Goal: Contribute content: Add original content to the website for others to see

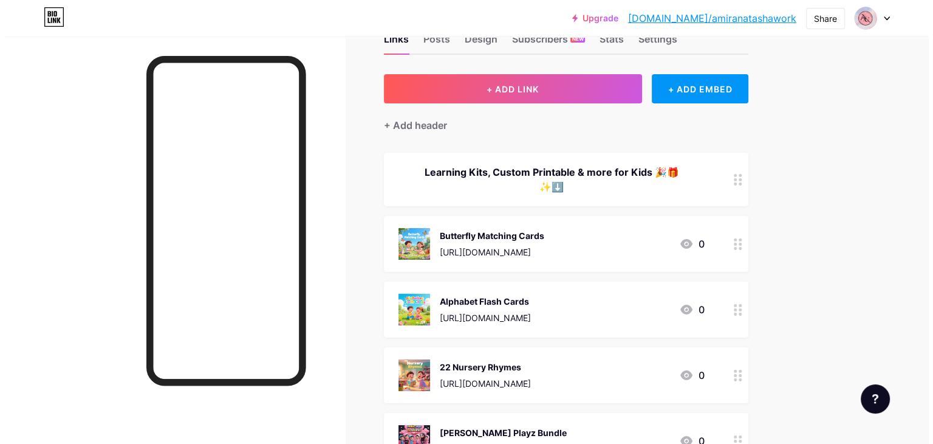
scroll to position [38, 0]
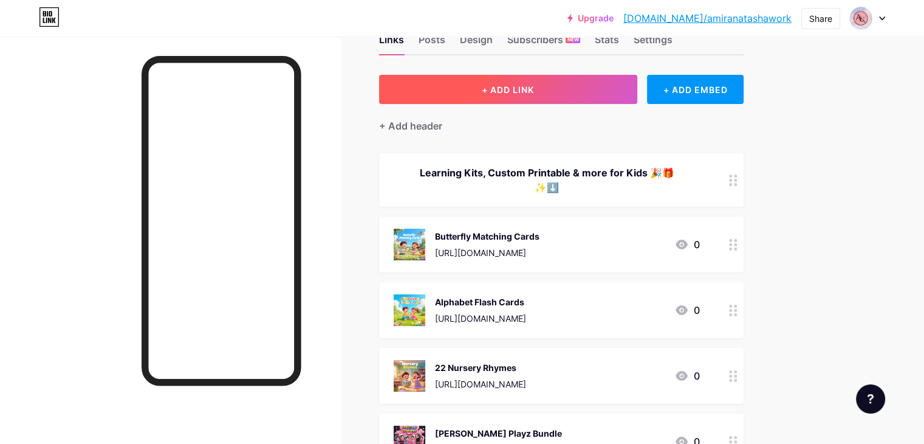
click at [589, 95] on button "+ ADD LINK" at bounding box center [508, 89] width 258 height 29
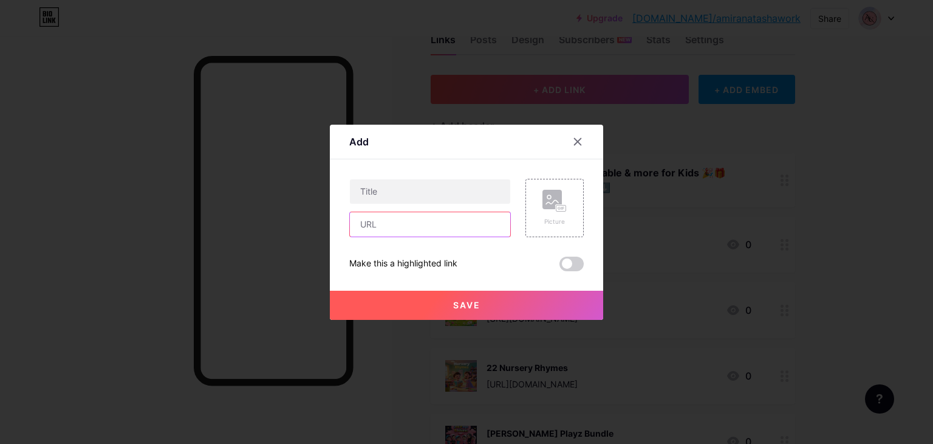
click at [366, 221] on input "text" at bounding box center [430, 224] width 160 height 24
paste input "[URL][DOMAIN_NAME]"
type input "[URL][DOMAIN_NAME]"
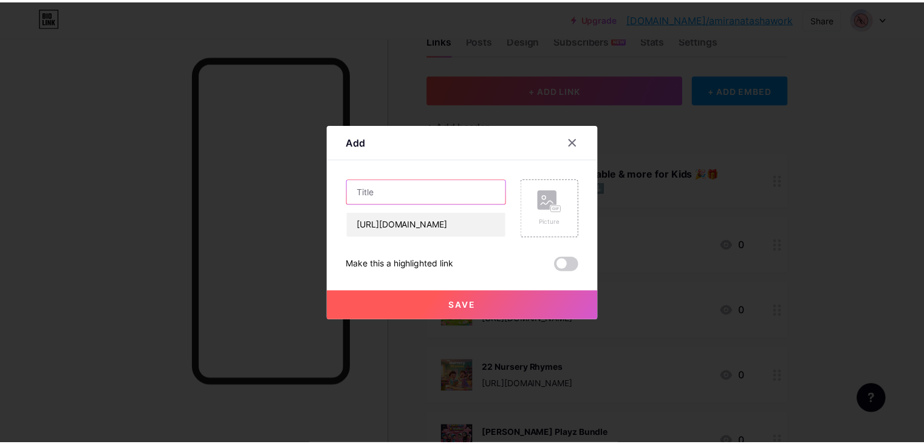
scroll to position [0, 0]
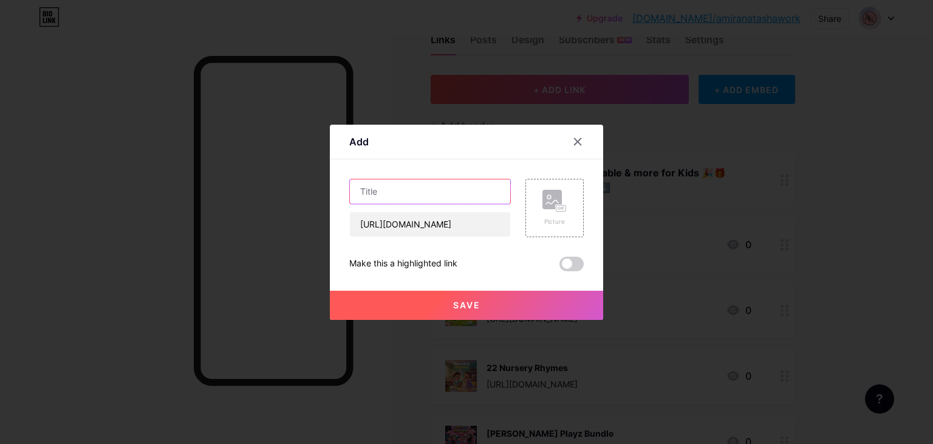
click at [399, 195] on input "text" at bounding box center [430, 191] width 160 height 24
type input "m"
type input "Merdeka Activity Book"
click at [556, 215] on div "Picture" at bounding box center [555, 208] width 24 height 36
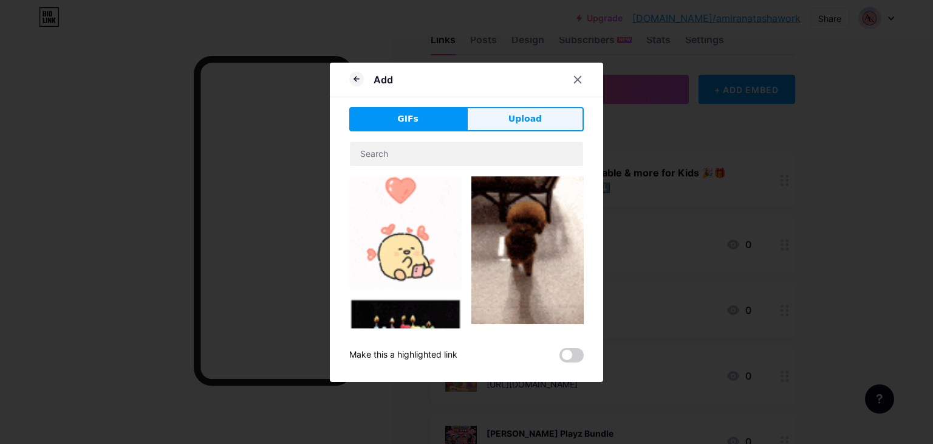
click at [496, 116] on button "Upload" at bounding box center [525, 119] width 117 height 24
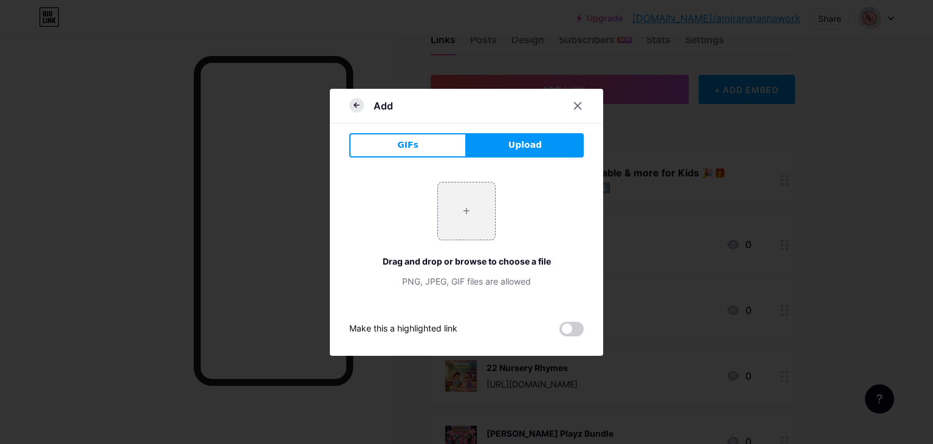
click at [350, 109] on icon at bounding box center [356, 105] width 15 height 15
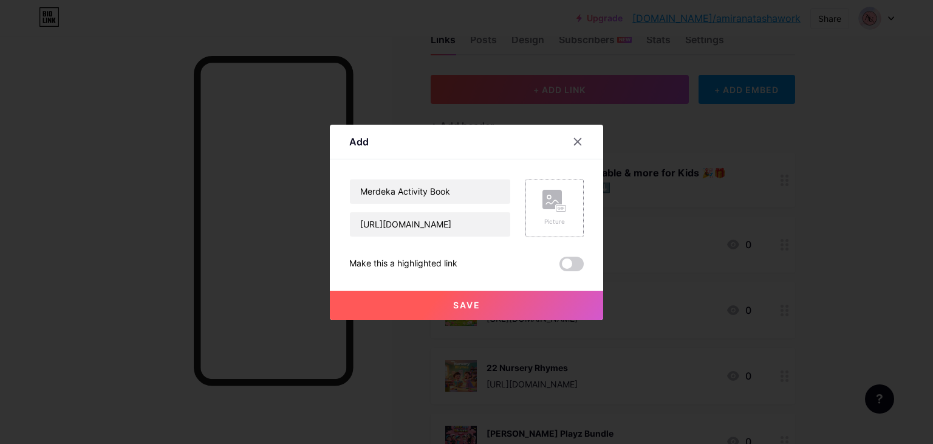
click at [547, 206] on rect at bounding box center [552, 199] width 19 height 19
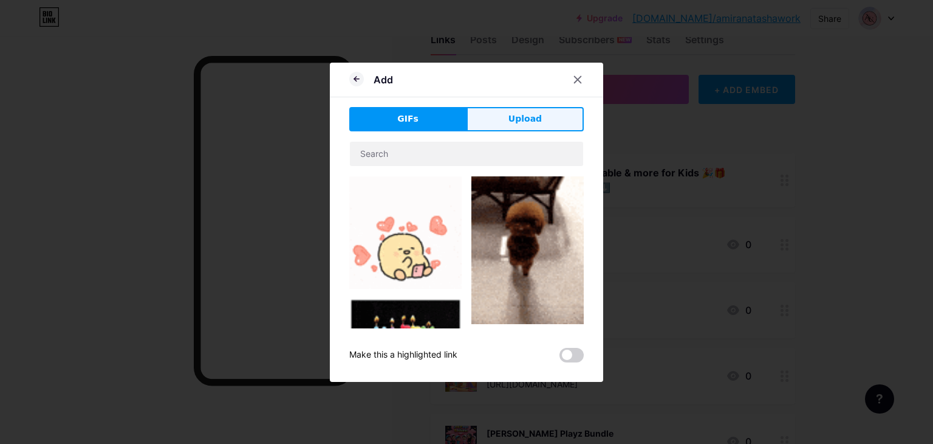
click at [498, 117] on button "Upload" at bounding box center [525, 119] width 117 height 24
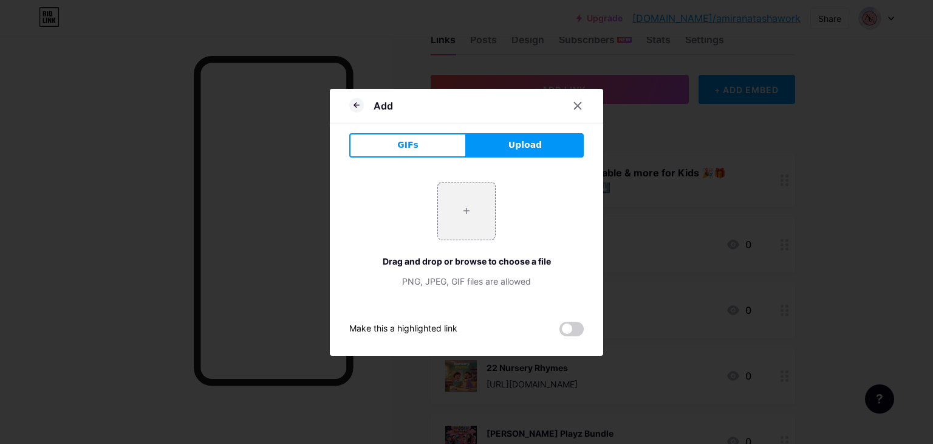
click at [509, 146] on span "Upload" at bounding box center [525, 145] width 33 height 13
click at [466, 219] on input "file" at bounding box center [466, 210] width 57 height 57
type input "C:\fakepath\dreamina-2025-08-12-9357-A half-realistic, kid-friendly and engag..…"
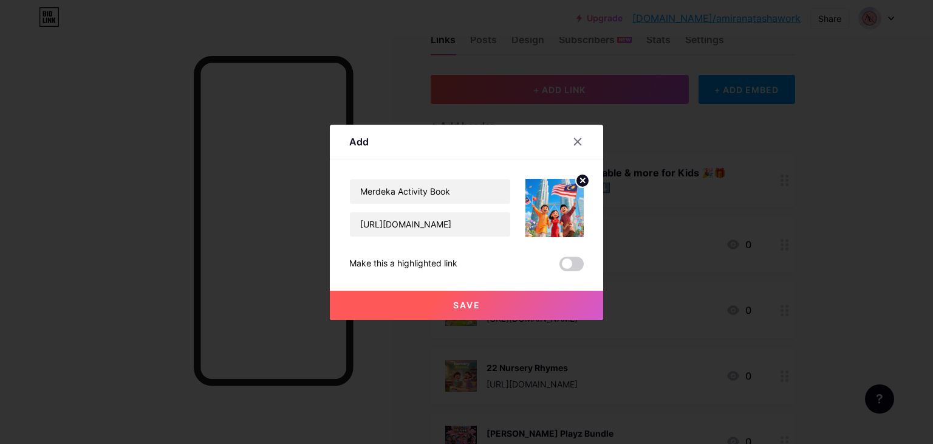
click at [461, 301] on span "Save" at bounding box center [466, 305] width 27 height 10
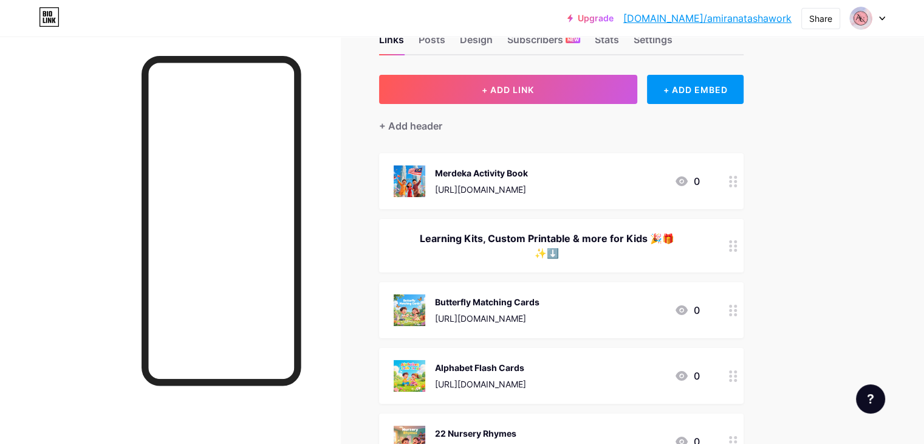
drag, startPoint x: 603, startPoint y: 173, endPoint x: 599, endPoint y: 212, distance: 39.7
click at [599, 212] on span "Merdeka Activity Book [URL][DOMAIN_NAME] 0 Learning Kits, Custom Printable & mo…" at bounding box center [561, 376] width 365 height 447
click at [795, 205] on div "Links Posts Design Subscribers NEW Stats Settings + ADD LINK + ADD EMBED + Add …" at bounding box center [397, 406] width 795 height 817
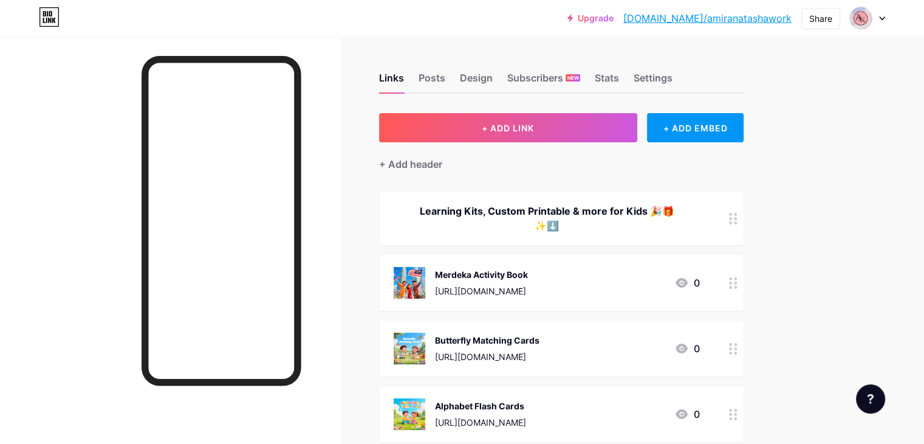
click at [795, 91] on div "Links Posts Design Subscribers NEW Stats Settings + ADD LINK + ADD EMBED + Add …" at bounding box center [397, 444] width 795 height 817
click at [817, 19] on div "Share" at bounding box center [820, 18] width 23 height 13
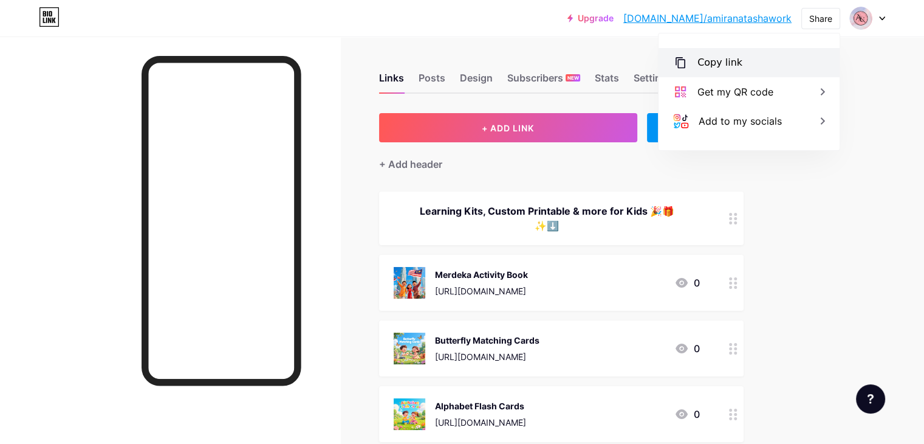
click at [742, 66] on div "Copy link" at bounding box center [749, 62] width 181 height 29
